Goal: Task Accomplishment & Management: Use online tool/utility

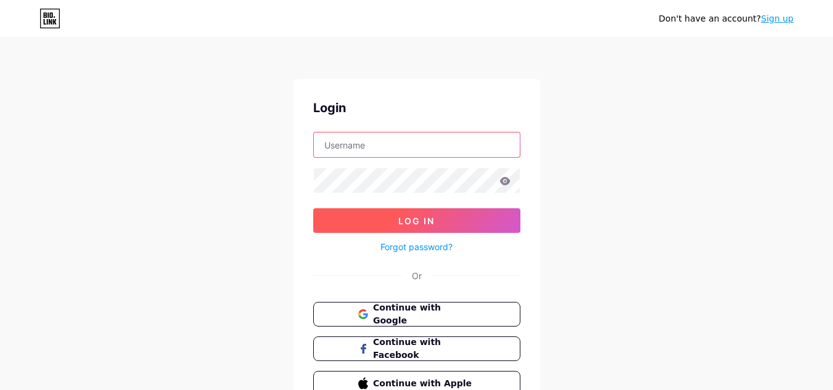
type input "[EMAIL_ADDRESS][DOMAIN_NAME]"
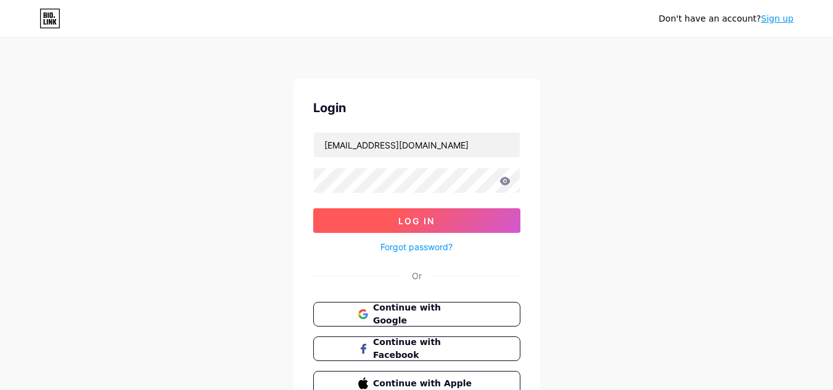
click at [400, 215] on button "Log In" at bounding box center [416, 220] width 207 height 25
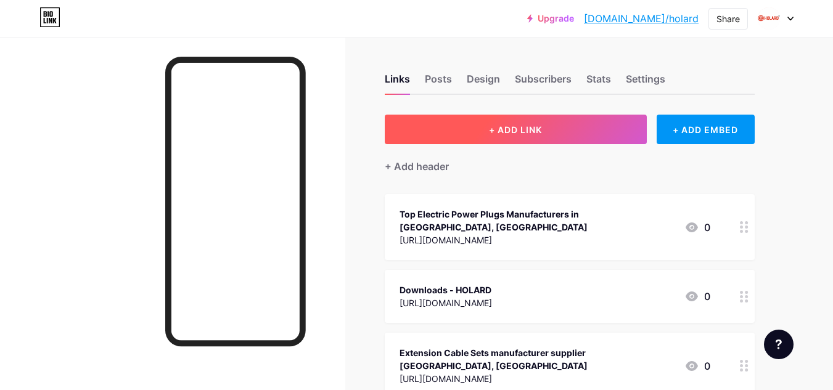
click at [526, 139] on button "+ ADD LINK" at bounding box center [516, 130] width 262 height 30
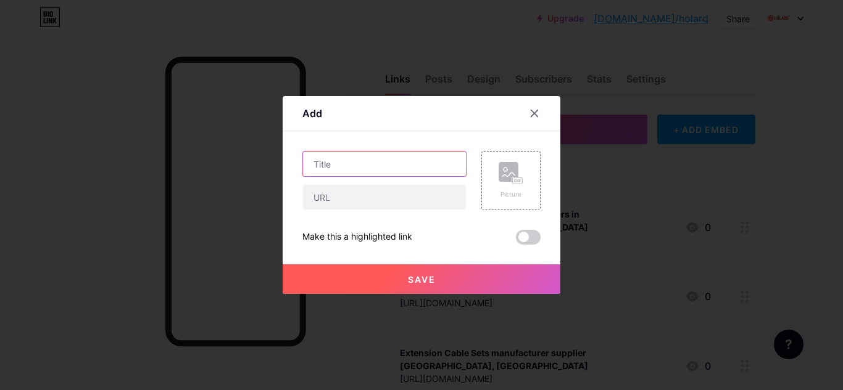
click at [362, 163] on input "text" at bounding box center [384, 164] width 163 height 25
paste input "Electrical Socket 3 Pin Archives - HOLARD"
type input "Electrical Socket 3 Pin Archives - HOLARD"
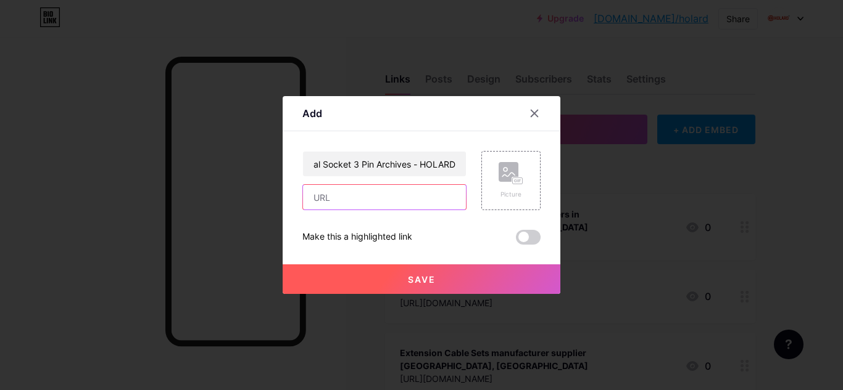
click at [319, 195] on input "text" at bounding box center [384, 197] width 163 height 25
paste input "[URL][DOMAIN_NAME]"
type input "[URL][DOMAIN_NAME]"
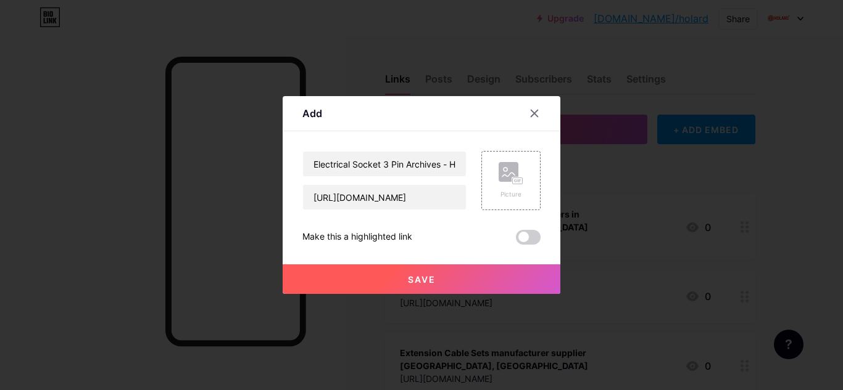
click at [394, 278] on button "Save" at bounding box center [421, 280] width 278 height 30
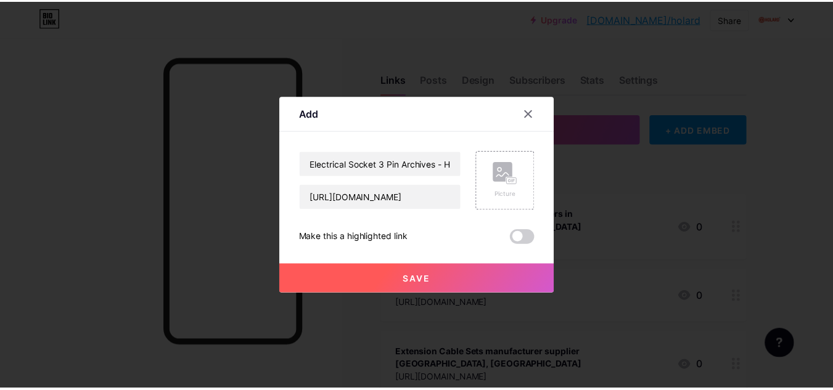
scroll to position [0, 0]
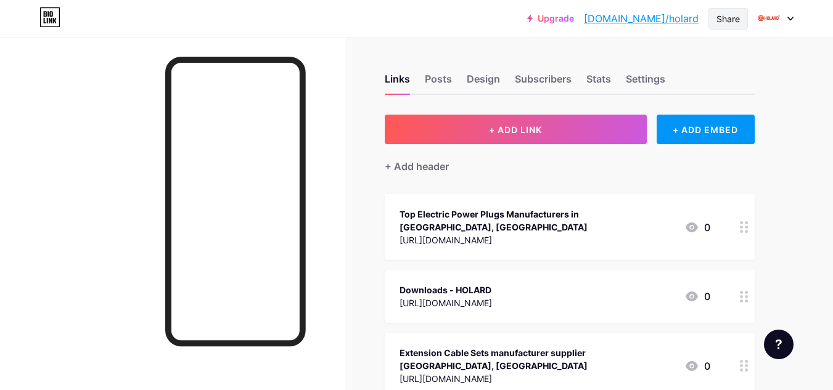
click at [717, 12] on div "Share" at bounding box center [728, 18] width 23 height 13
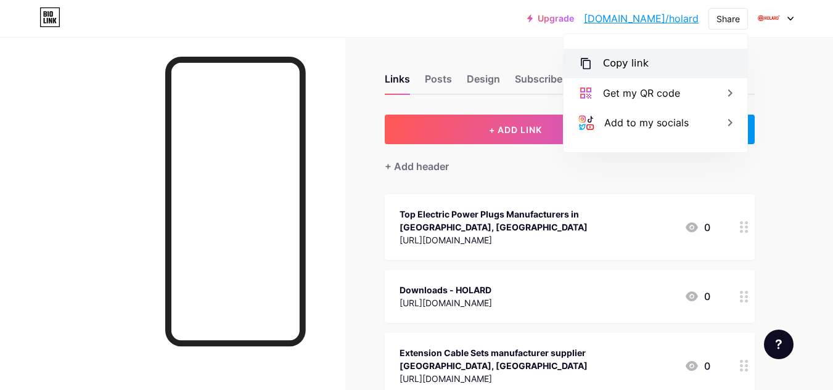
click at [611, 58] on div "Copy link" at bounding box center [626, 63] width 46 height 15
